Goal: Task Accomplishment & Management: Use online tool/utility

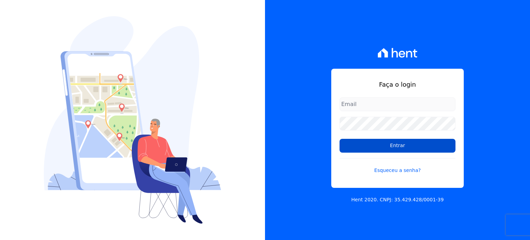
type input "[EMAIL_ADDRESS][PERSON_NAME][DOMAIN_NAME]"
click at [403, 145] on input "Entrar" at bounding box center [398, 146] width 116 height 14
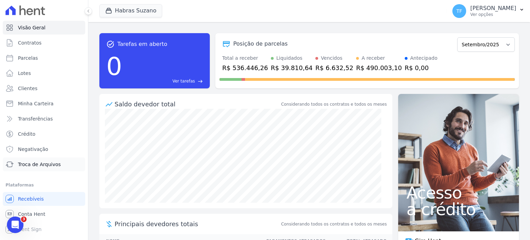
click at [46, 163] on span "Troca de Arquivos" at bounding box center [39, 164] width 43 height 7
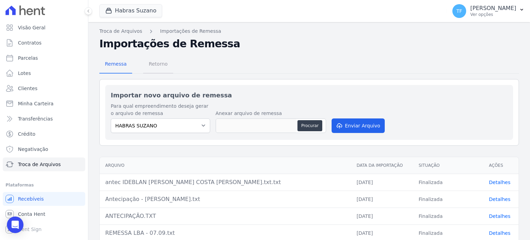
click at [159, 58] on span "Retorno" at bounding box center [158, 64] width 27 height 14
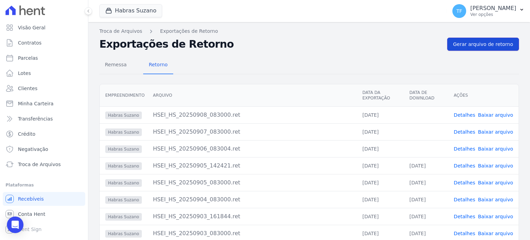
click at [468, 45] on span "Gerar arquivo de retorno" at bounding box center [483, 44] width 60 height 7
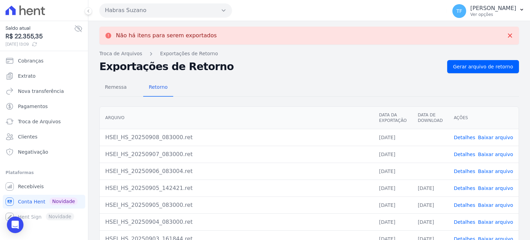
click at [489, 170] on link "Baixar arquivo" at bounding box center [495, 172] width 35 height 6
click at [495, 153] on link "Baixar arquivo" at bounding box center [495, 155] width 35 height 6
click at [496, 138] on link "Baixar arquivo" at bounding box center [495, 138] width 35 height 6
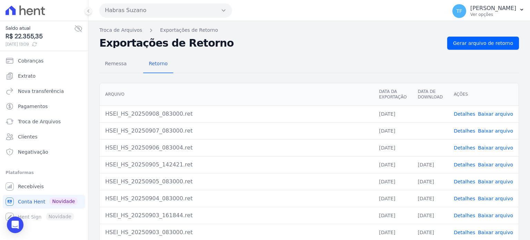
click at [465, 130] on link "Detalhes" at bounding box center [464, 131] width 21 height 6
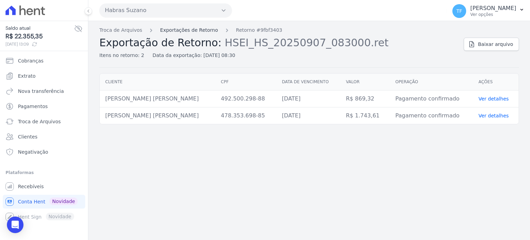
click at [195, 31] on link "Exportações de Retorno" at bounding box center [189, 30] width 58 height 7
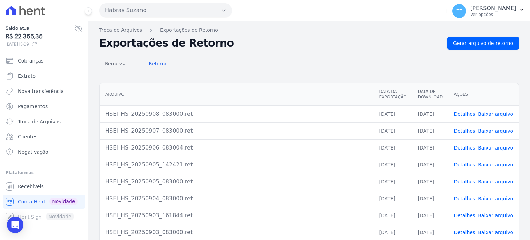
click at [472, 114] on link "Detalhes" at bounding box center [464, 114] width 21 height 6
click at [462, 128] on link "Detalhes" at bounding box center [464, 131] width 21 height 6
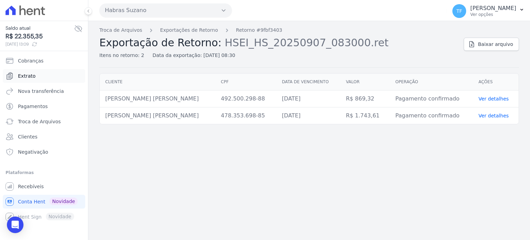
click at [33, 76] on span "Extrato" at bounding box center [27, 76] width 18 height 7
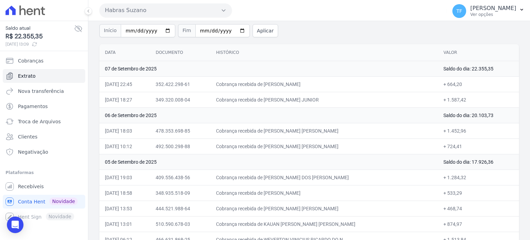
scroll to position [50, 0]
drag, startPoint x: 334, startPoint y: 130, endPoint x: 287, endPoint y: 131, distance: 47.0
click at [287, 131] on td "Cobrança recebida de MARIANA PESSOA NUNES" at bounding box center [325, 130] width 228 height 16
copy td "MARIANA PESSOA NUNES"
click at [442, 129] on td "+ 1.452,96" at bounding box center [478, 130] width 81 height 16
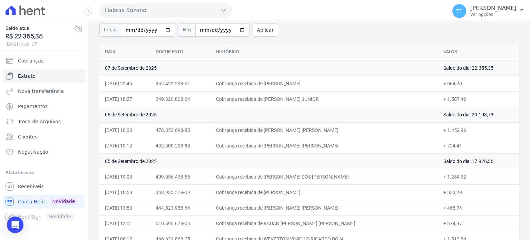
click at [442, 129] on td "+ 1.452,96" at bounding box center [478, 130] width 81 height 16
copy td "1.452,96"
drag, startPoint x: 343, startPoint y: 145, endPoint x: 286, endPoint y: 142, distance: 57.1
click at [287, 145] on td "Cobrança recebida de MAIRA DA PAZ VIEIRA" at bounding box center [325, 146] width 228 height 16
copy td "MAIRA DA PAZ VIEIRA"
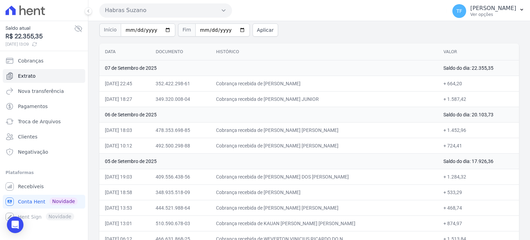
click at [445, 146] on td "+ 724,41" at bounding box center [478, 146] width 81 height 16
click at [441, 146] on td "+ 724,41" at bounding box center [478, 146] width 81 height 16
copy td "724,41"
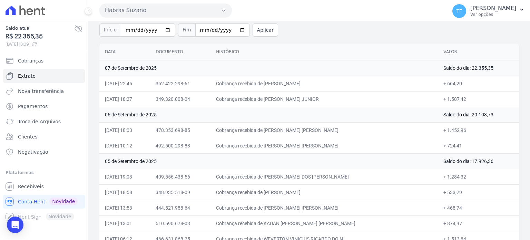
drag, startPoint x: 359, startPoint y: 174, endPoint x: 287, endPoint y: 174, distance: 71.8
click at [287, 174] on td "Cobrança recebida de RODRIGO DOS SANTOS ORTIZ" at bounding box center [325, 177] width 228 height 16
copy td "RODRIGO DOS SANTOS ORTIZ"
drag, startPoint x: 363, startPoint y: 83, endPoint x: 288, endPoint y: 75, distance: 75.0
click at [288, 80] on td "Cobrança recebida de GEISA IANDRA CARVALHO EZIAK" at bounding box center [325, 84] width 228 height 16
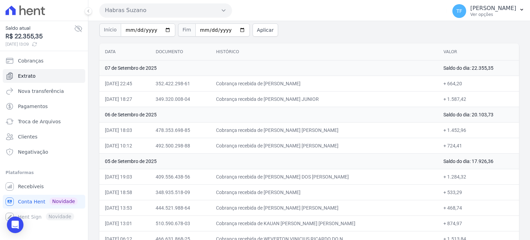
copy td "GEISA IANDRA CARVALHO EZIAK"
click at [449, 82] on td "+ 664,20" at bounding box center [478, 84] width 81 height 16
copy td "664,20"
drag, startPoint x: 288, startPoint y: 98, endPoint x: 362, endPoint y: 99, distance: 74.3
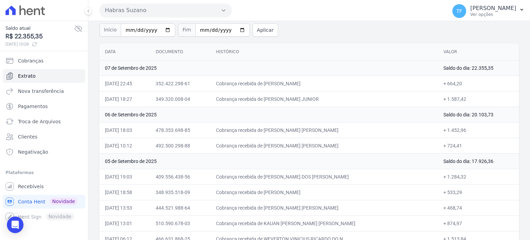
click at [362, 99] on td "Cobrança recebida de PAULO BOJCZUK JUNIOR" at bounding box center [325, 99] width 228 height 16
copy td "PAULO BOJCZUK JUNIOR"
click at [440, 95] on td "+ 1.587,42" at bounding box center [478, 99] width 81 height 16
click at [449, 98] on td "+ 1.587,42" at bounding box center [478, 99] width 81 height 16
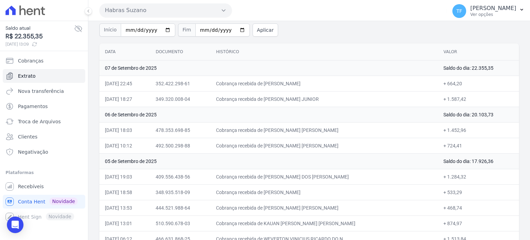
copy td "1.587,42"
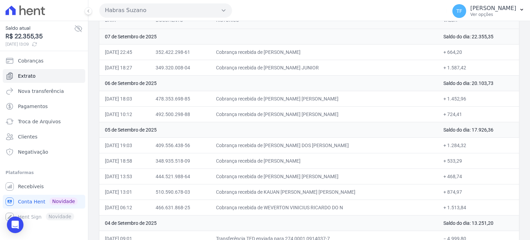
scroll to position [0, 0]
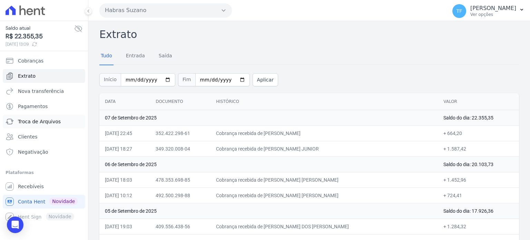
click at [54, 123] on span "Troca de Arquivos" at bounding box center [39, 121] width 43 height 7
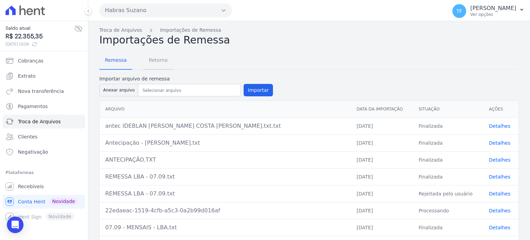
click at [167, 56] on span "Retorno" at bounding box center [158, 60] width 27 height 14
